Goal: Task Accomplishment & Management: Complete application form

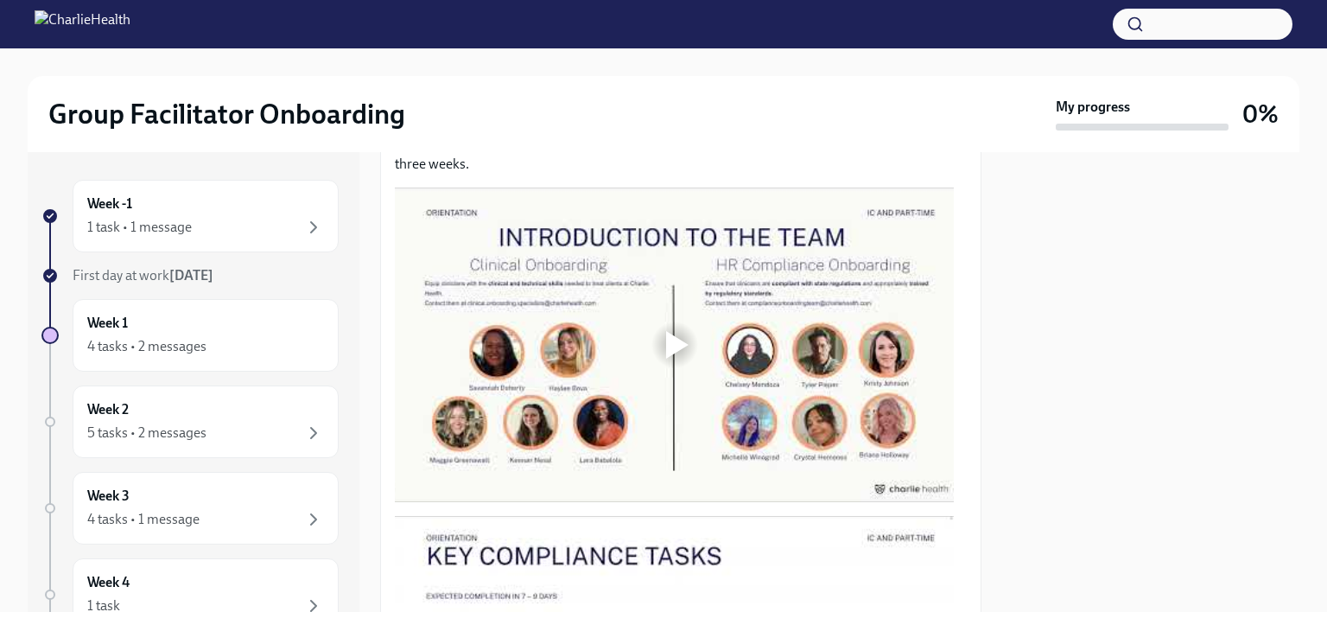
scroll to position [874, 0]
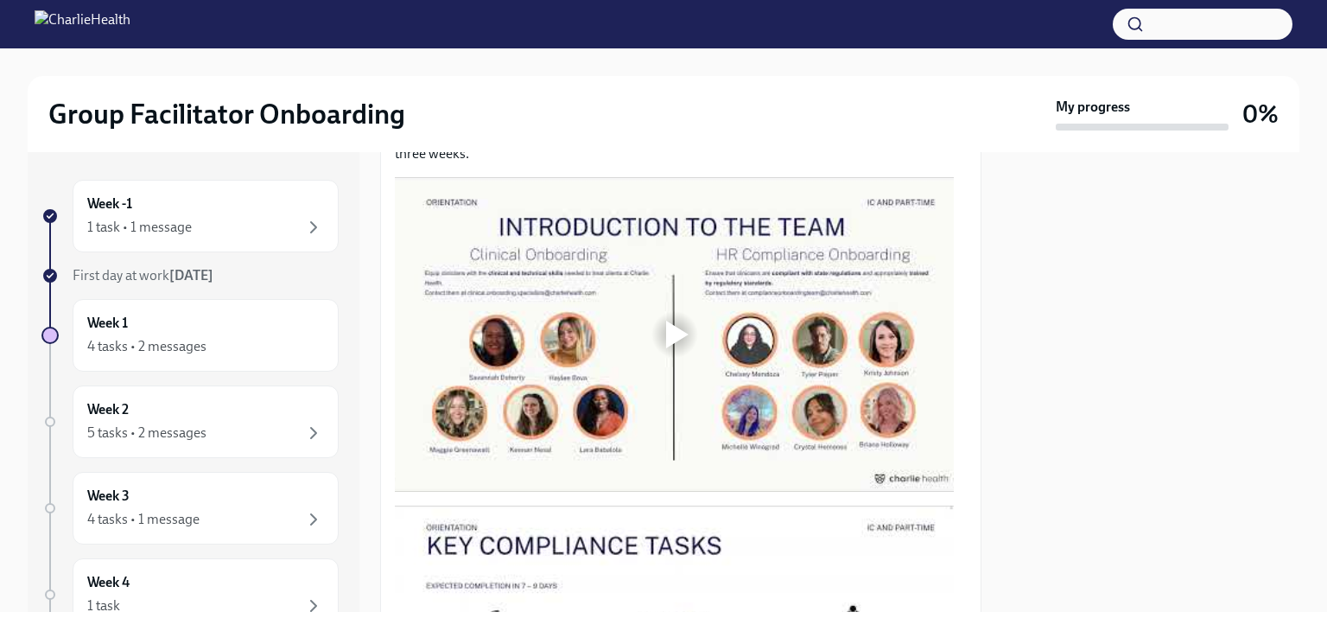
click at [593, 364] on div at bounding box center [674, 334] width 559 height 314
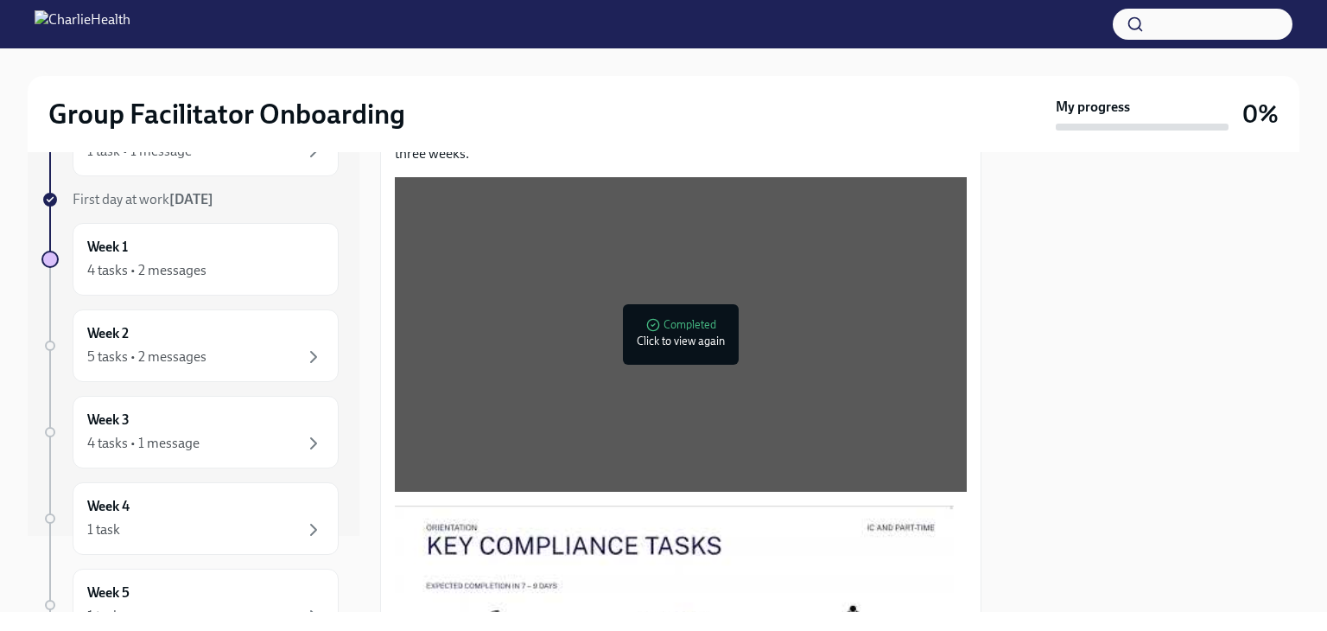
scroll to position [76, 0]
click at [206, 272] on div "4 tasks • 2 messages" at bounding box center [205, 270] width 237 height 21
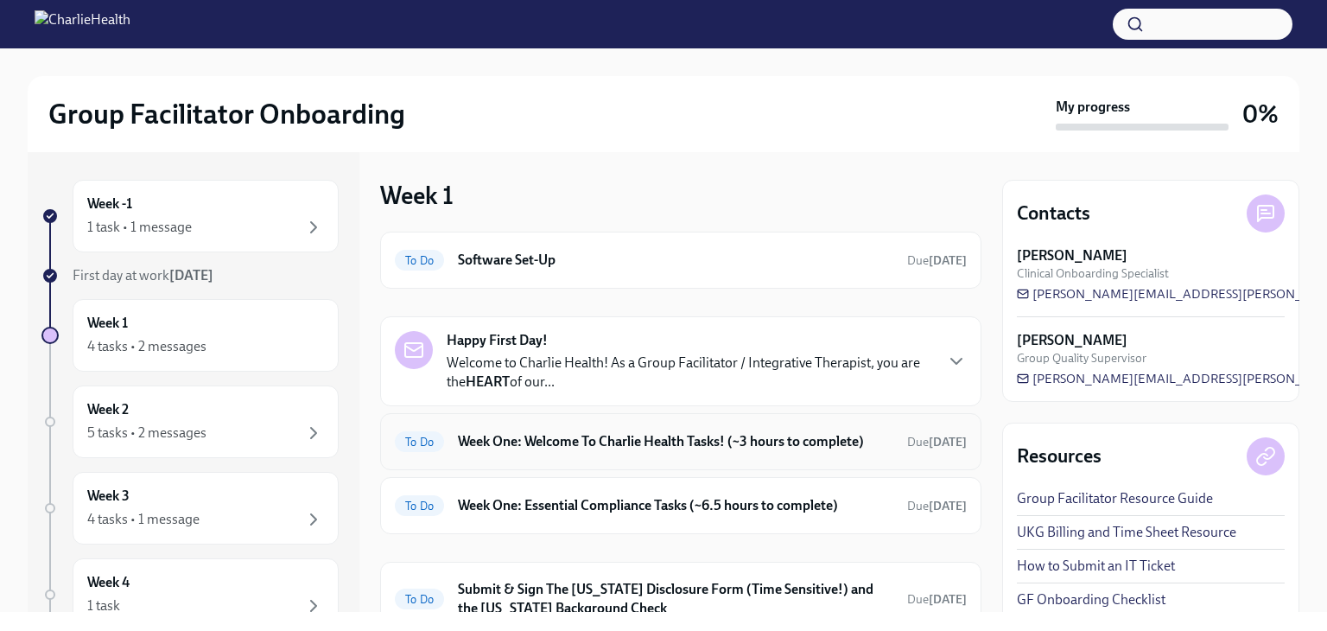
scroll to position [131, 0]
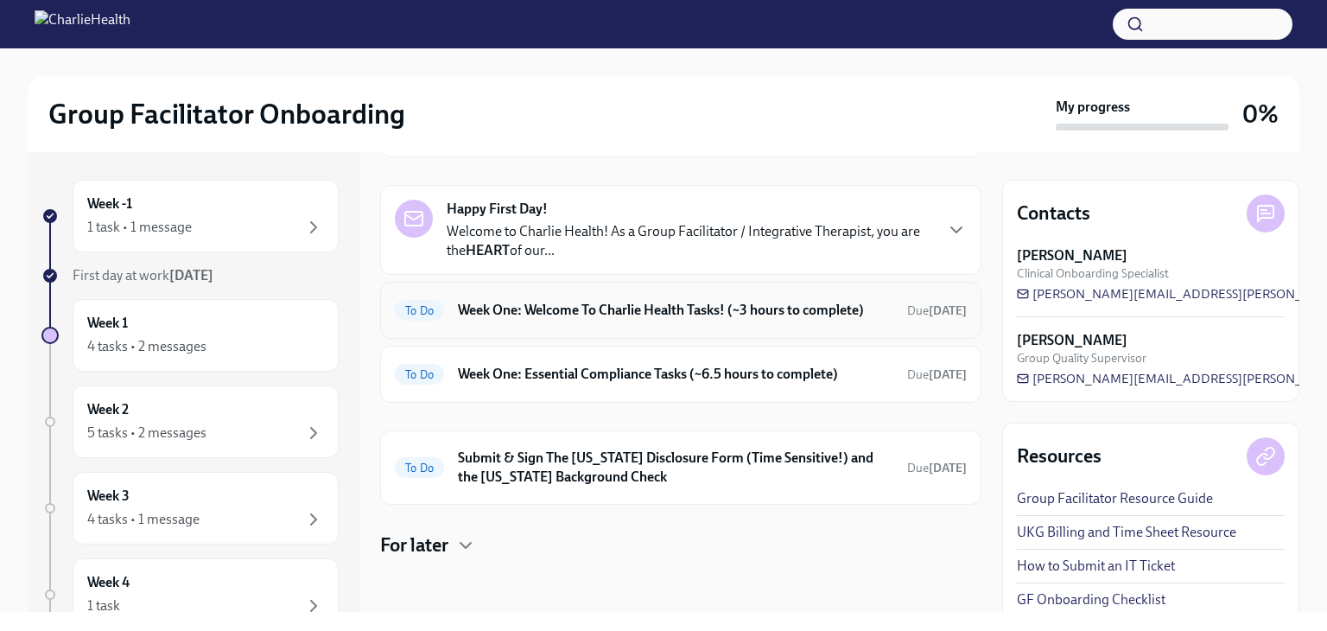
click at [571, 304] on h6 "Week One: Welcome To Charlie Health Tasks! (~3 hours to complete)" at bounding box center [675, 310] width 435 height 19
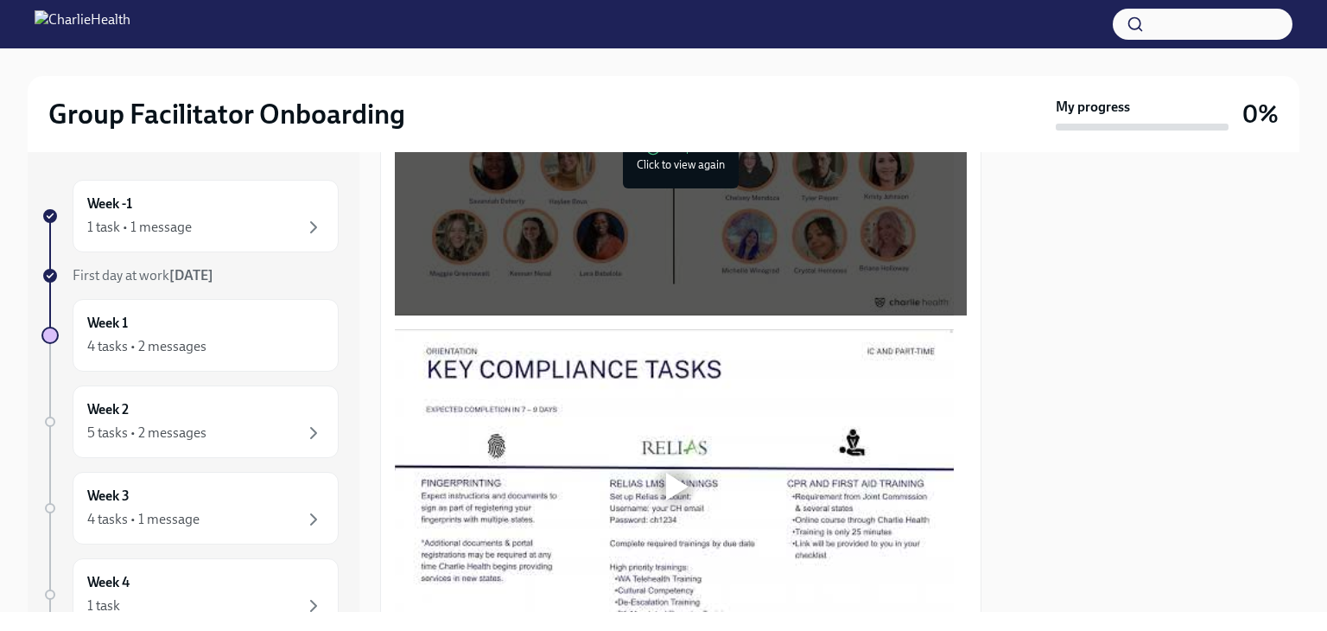
scroll to position [1051, 0]
click at [670, 481] on div at bounding box center [677, 487] width 22 height 28
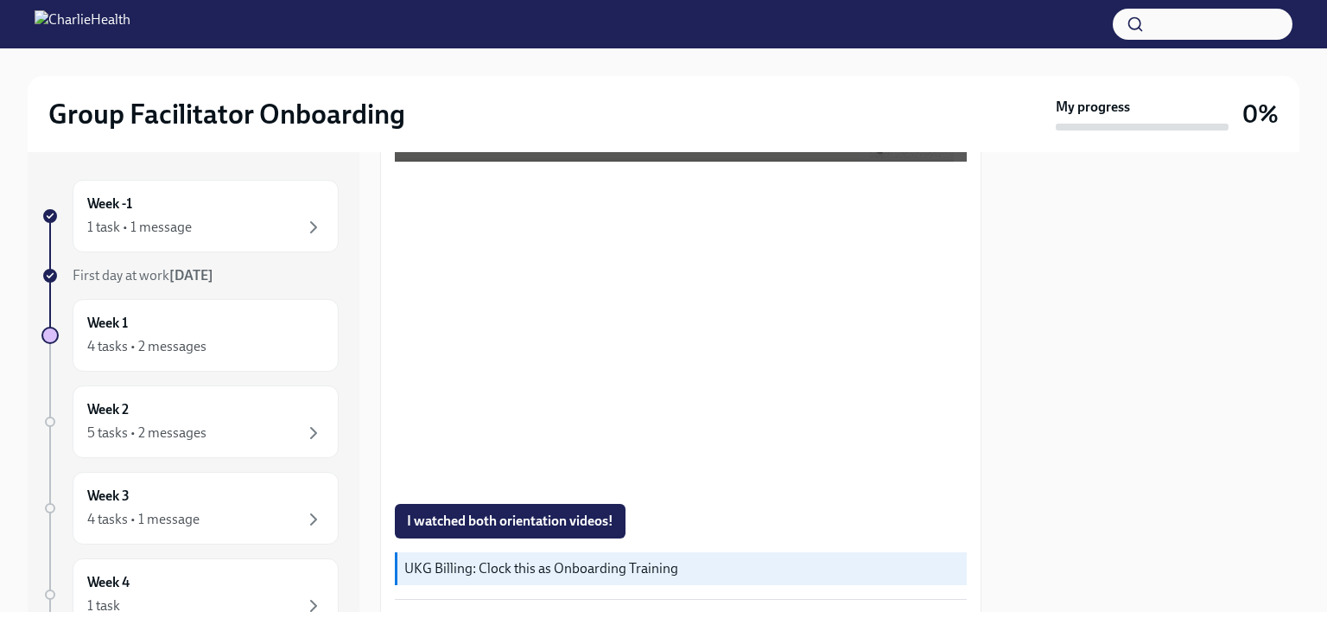
scroll to position [1171, 0]
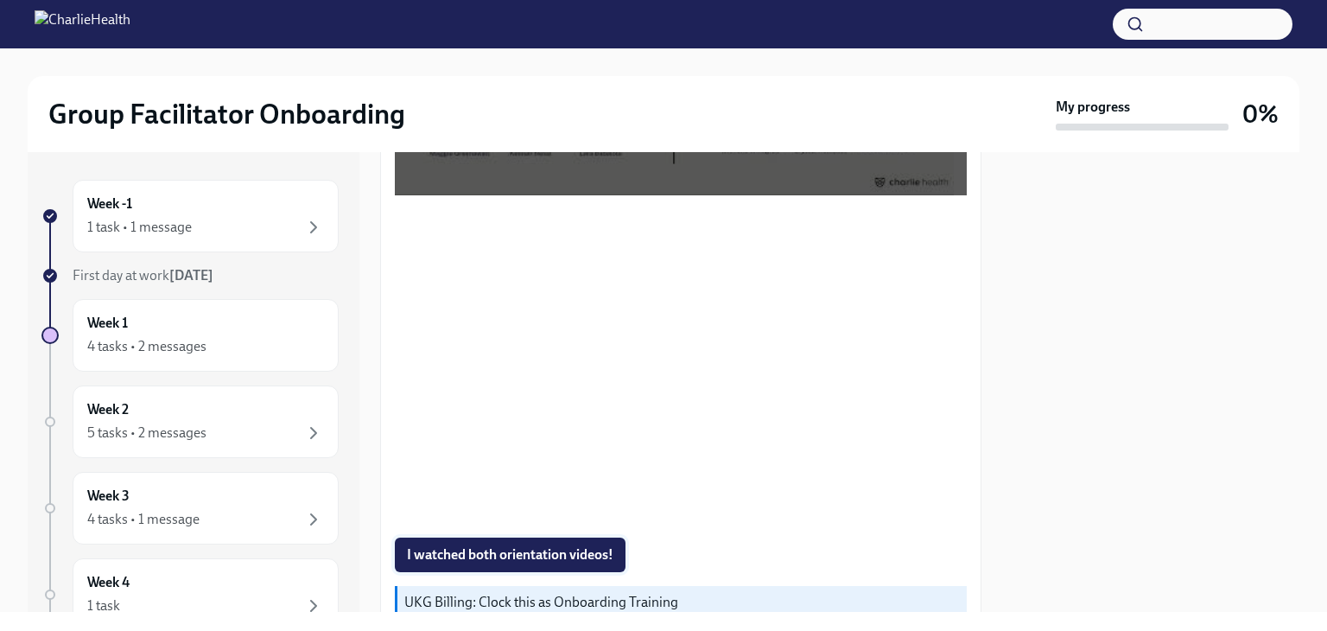
click at [518, 546] on span "I watched both orientation videos!" at bounding box center [510, 554] width 206 height 17
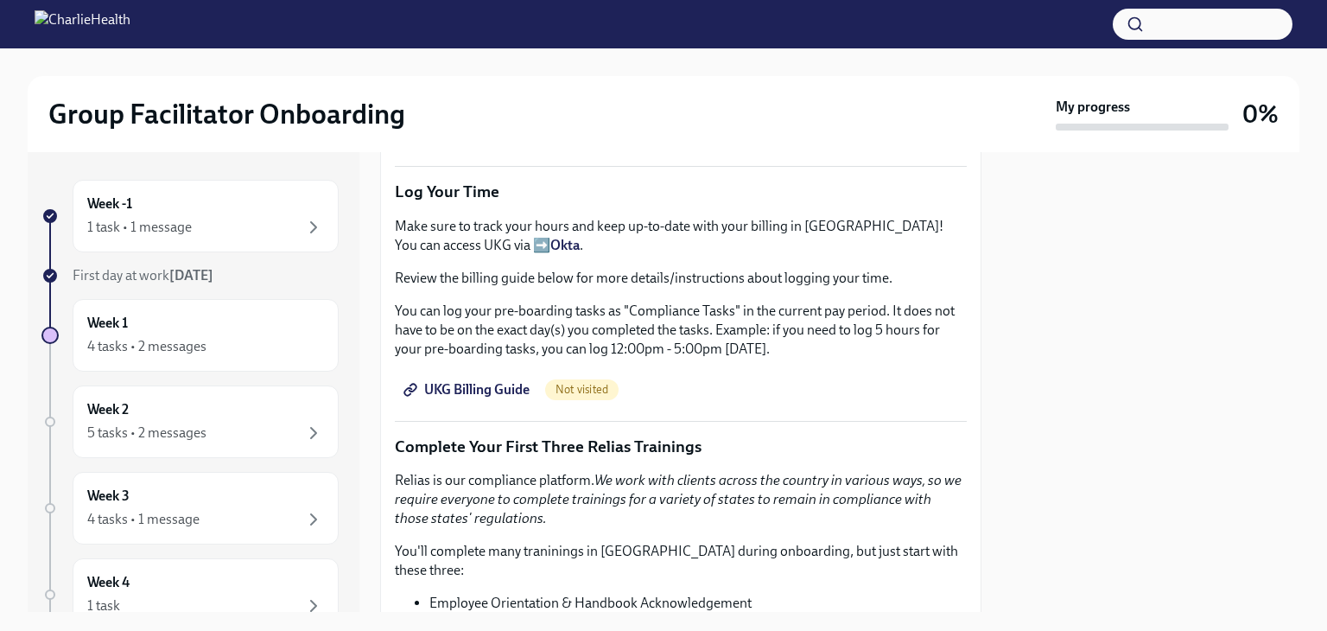
scroll to position [1638, 0]
click at [468, 380] on span "UKG Billing Guide" at bounding box center [468, 388] width 123 height 17
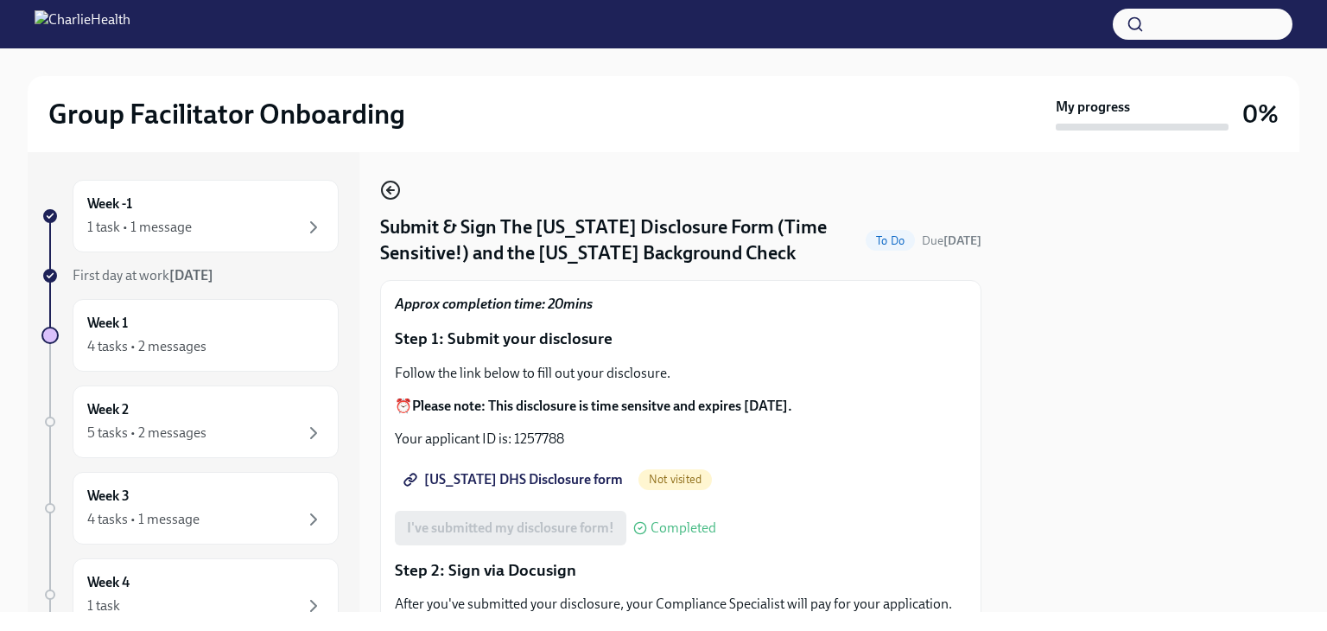
click at [392, 195] on icon "button" at bounding box center [390, 190] width 21 height 21
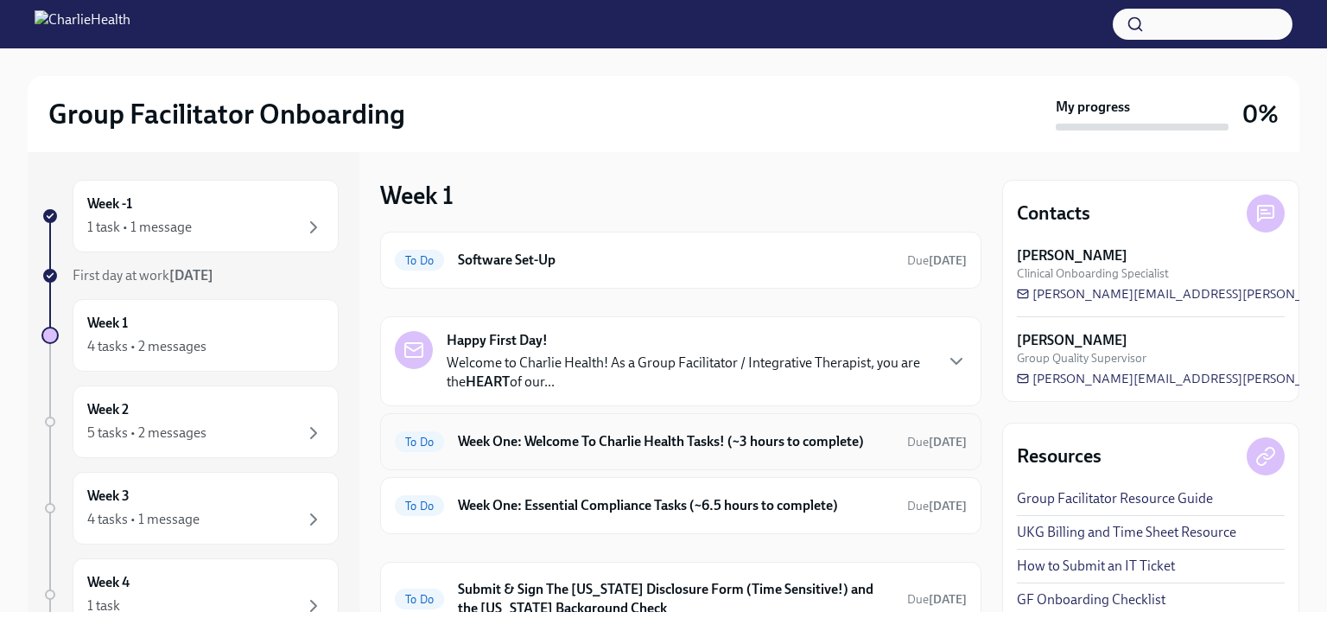
click at [582, 436] on h6 "Week One: Welcome To Charlie Health Tasks! (~3 hours to complete)" at bounding box center [675, 441] width 435 height 19
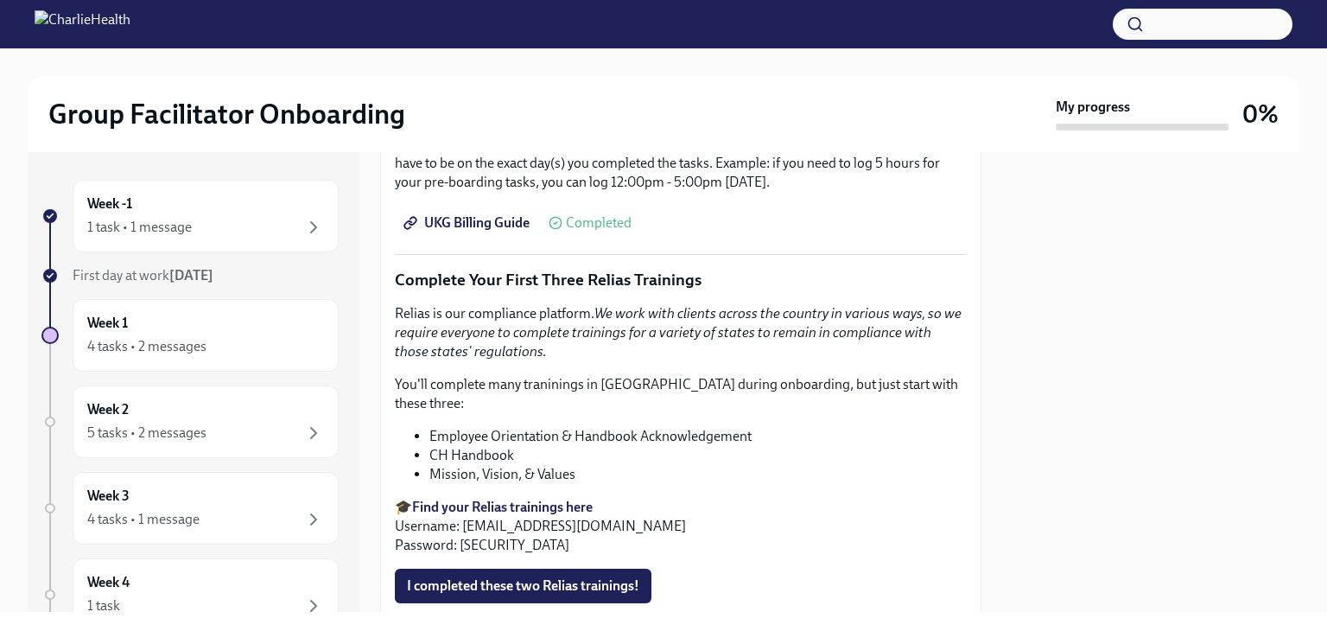
scroll to position [1807, 0]
